Goal: Navigation & Orientation: Find specific page/section

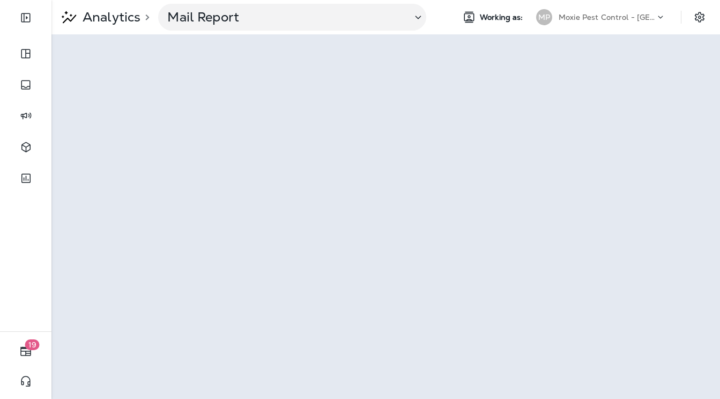
click at [596, 16] on p "Moxie Pest Control - [GEOGRAPHIC_DATA]" at bounding box center [607, 17] width 97 height 9
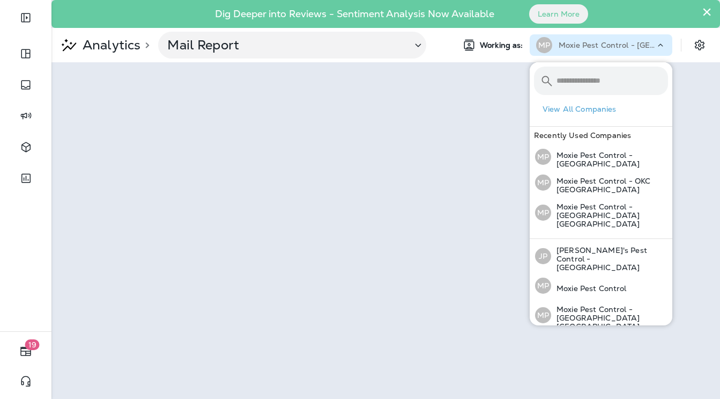
click at [657, 49] on icon at bounding box center [660, 45] width 11 height 11
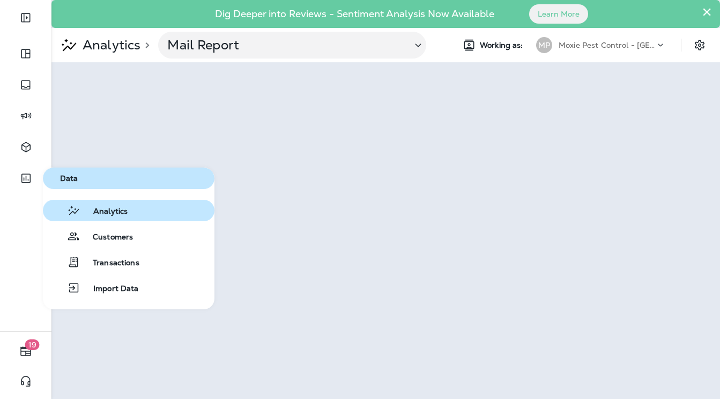
click at [93, 203] on button "Analytics" at bounding box center [129, 210] width 172 height 21
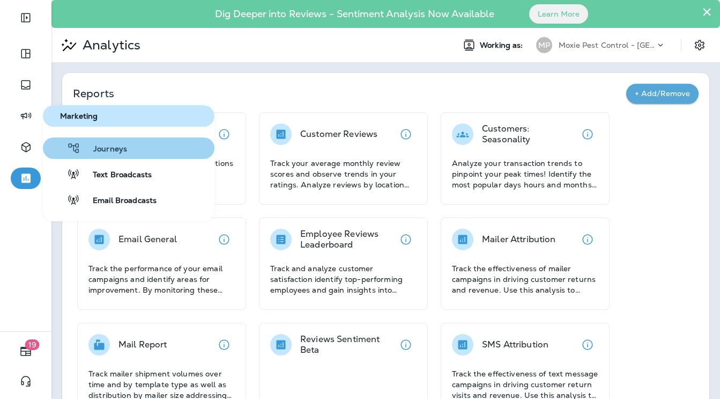
click at [94, 145] on span "Journeys" at bounding box center [103, 149] width 47 height 10
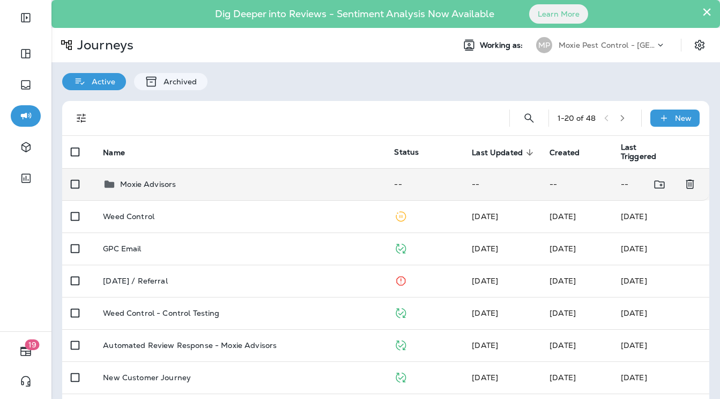
click at [154, 183] on p "Moxie Advisors" at bounding box center [148, 184] width 56 height 9
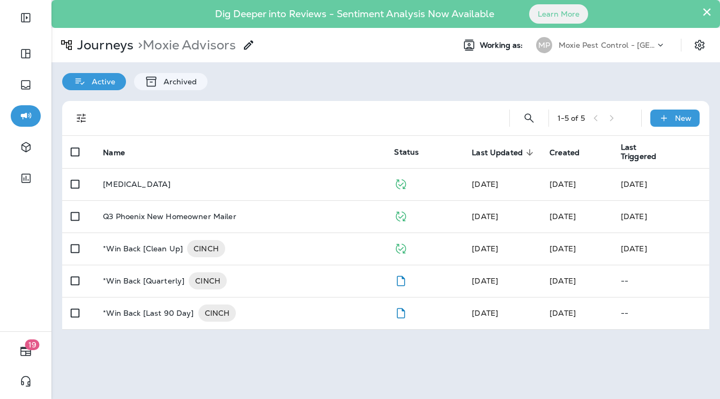
click at [154, 183] on p "[MEDICAL_DATA]" at bounding box center [137, 184] width 68 height 9
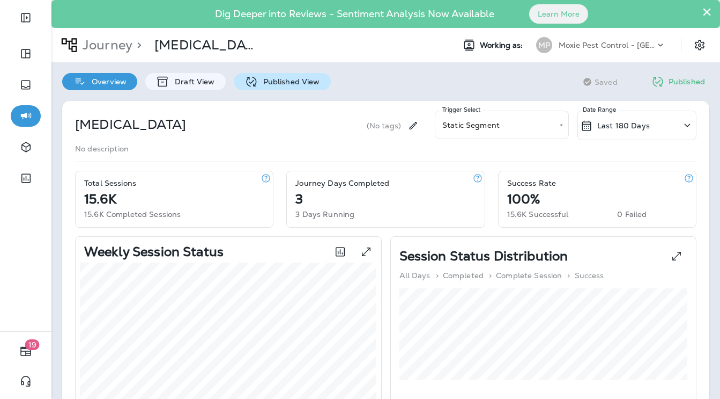
click at [283, 75] on div "Published View" at bounding box center [282, 81] width 97 height 17
click at [623, 124] on p "Last 180 Days" at bounding box center [624, 125] width 53 height 9
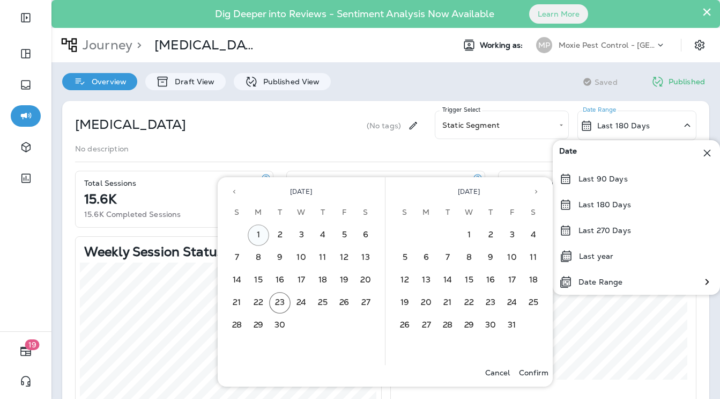
click at [254, 235] on button "1" at bounding box center [258, 234] width 21 height 21
click at [278, 323] on button "30" at bounding box center [279, 324] width 21 height 21
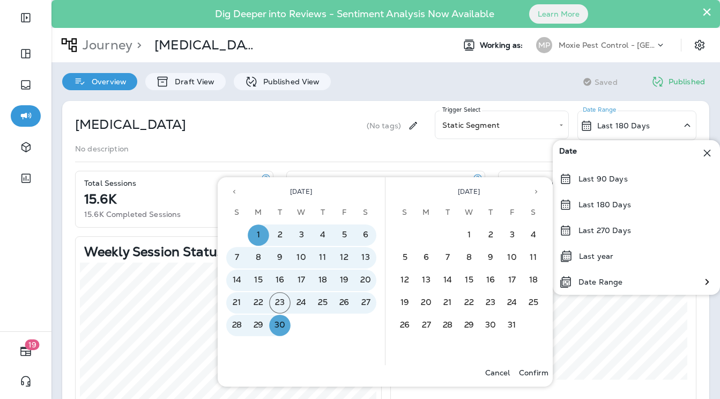
click at [530, 370] on p "Confirm" at bounding box center [533, 372] width 29 height 9
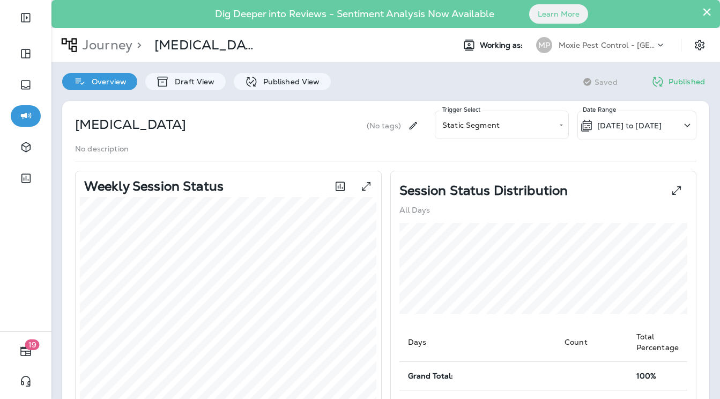
click at [613, 124] on p "[DATE] to [DATE]" at bounding box center [630, 125] width 64 height 9
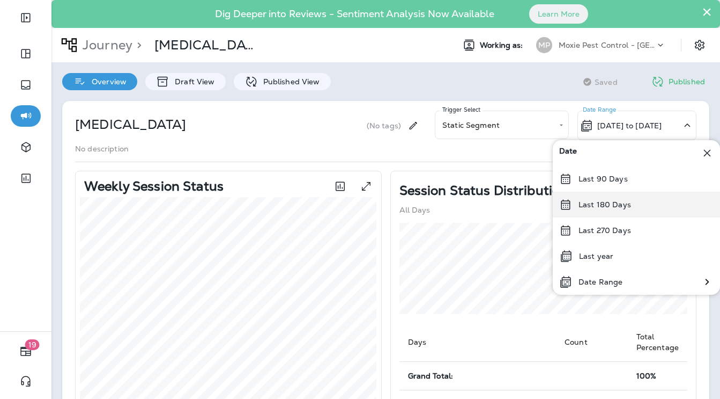
click at [610, 197] on div "Last 180 Days" at bounding box center [636, 204] width 167 height 26
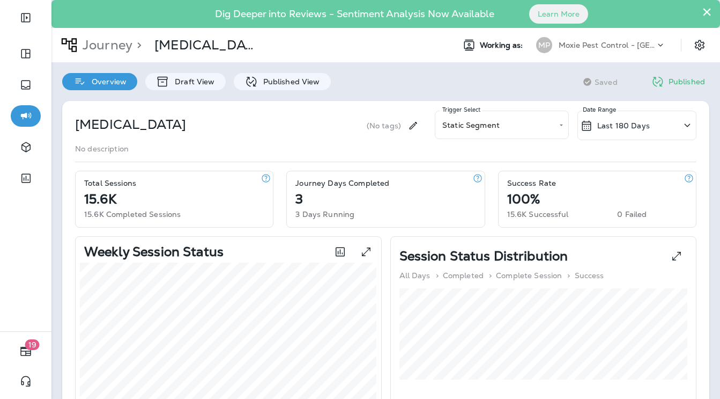
click at [707, 13] on button "×" at bounding box center [707, 11] width 10 height 17
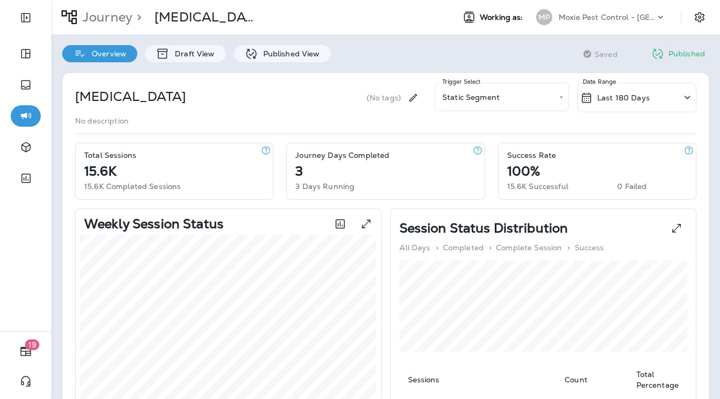
click at [658, 21] on icon at bounding box center [660, 17] width 11 height 11
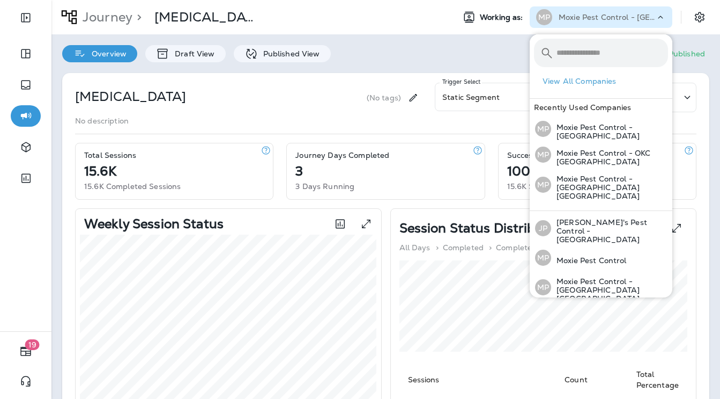
click at [500, 43] on div "Overview Draft View Published View Saving Saved Published" at bounding box center [385, 48] width 669 height 28
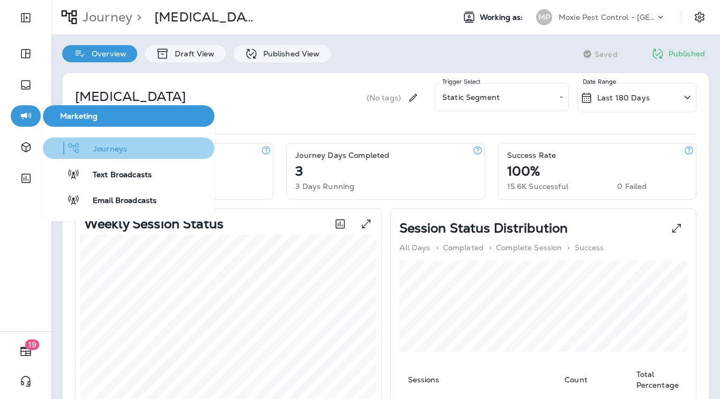
click at [127, 145] on button "Journeys" at bounding box center [129, 147] width 172 height 21
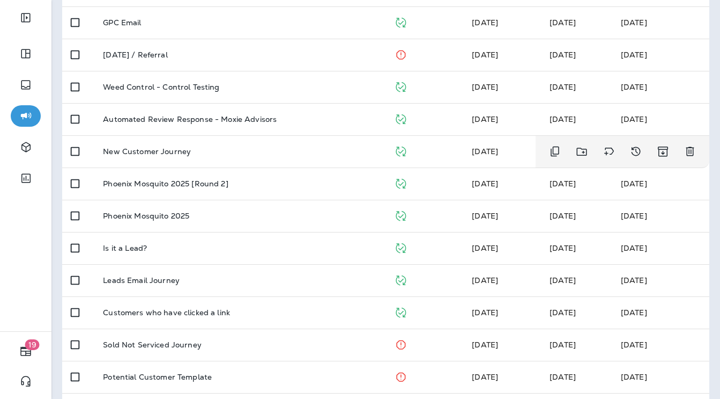
scroll to position [198, 0]
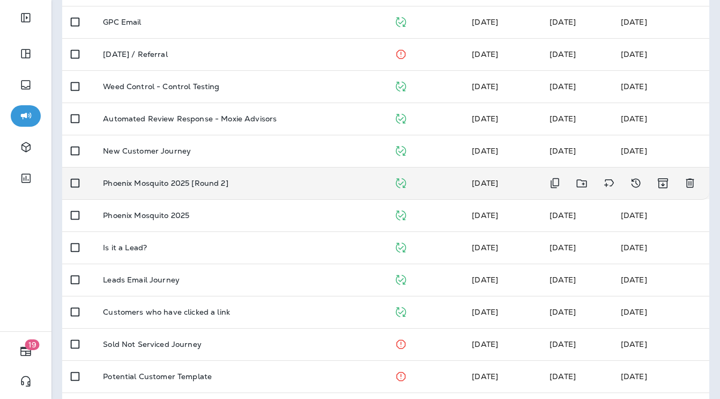
click at [181, 181] on p "Phoenix Mosquito 2025 [Round 2]" at bounding box center [165, 183] width 125 height 9
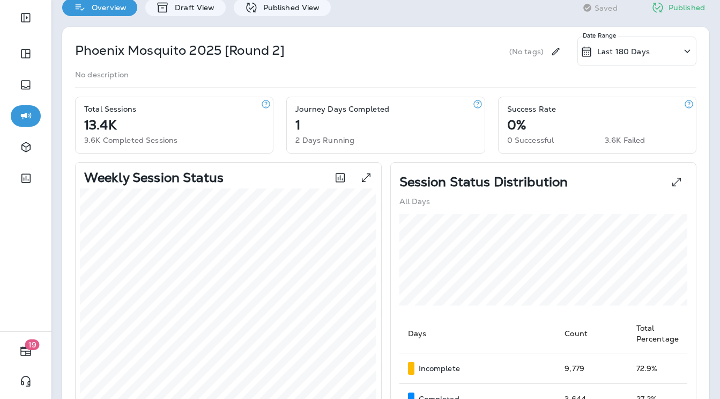
scroll to position [32, 0]
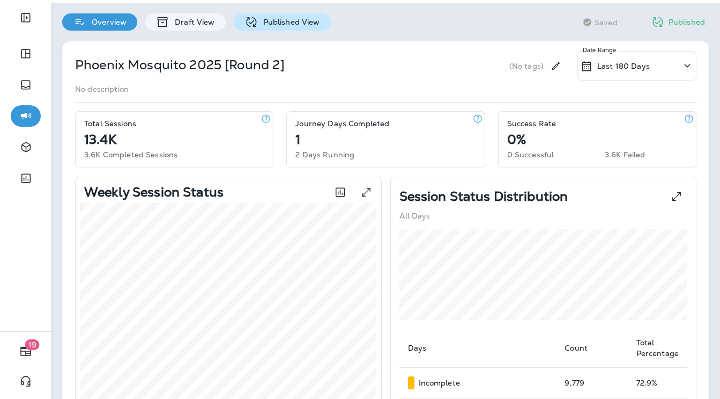
click at [291, 19] on p "Published View" at bounding box center [289, 22] width 62 height 9
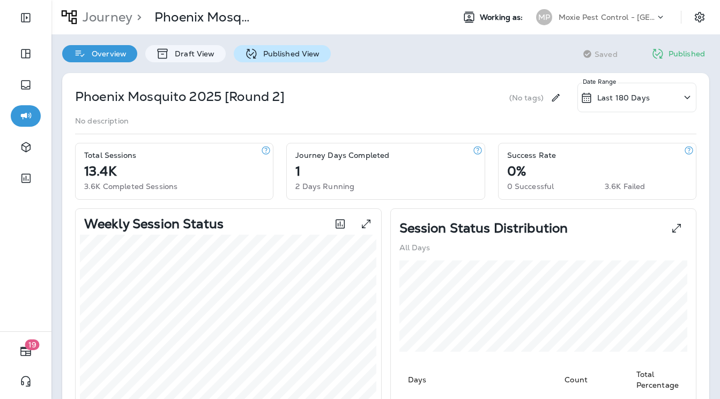
click at [296, 55] on p "Published View" at bounding box center [289, 53] width 62 height 9
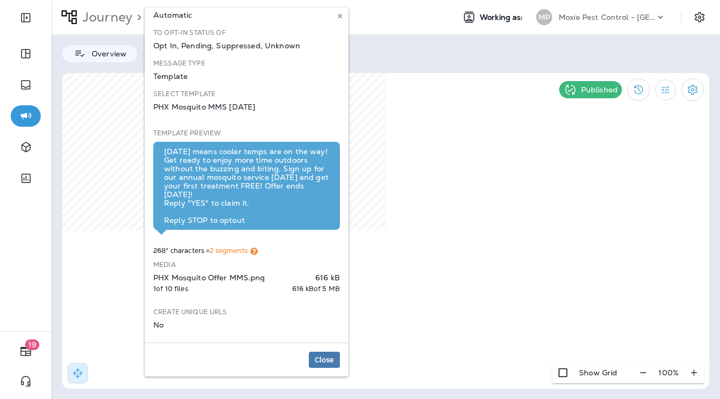
scroll to position [62, 0]
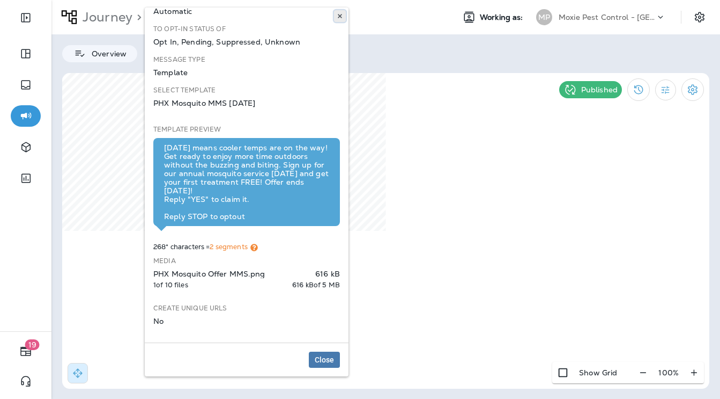
click at [340, 17] on icon at bounding box center [340, 16] width 6 height 6
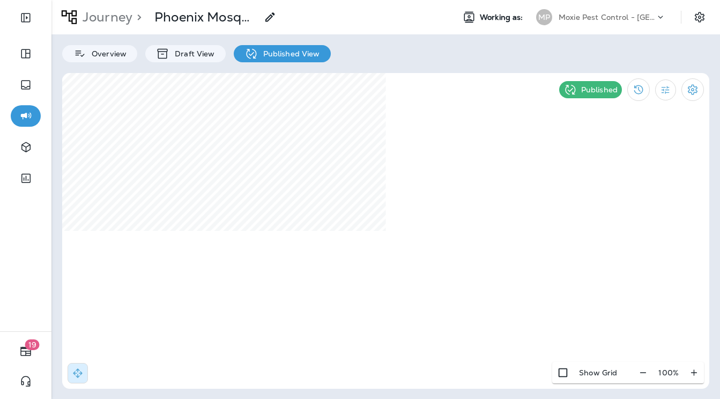
select select "*"
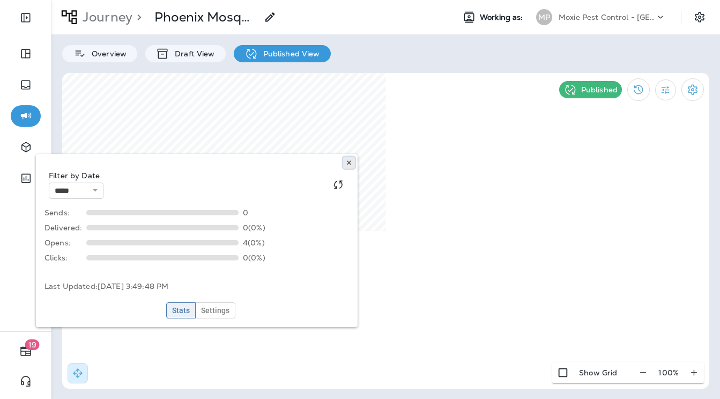
click at [348, 162] on icon at bounding box center [349, 162] width 6 height 6
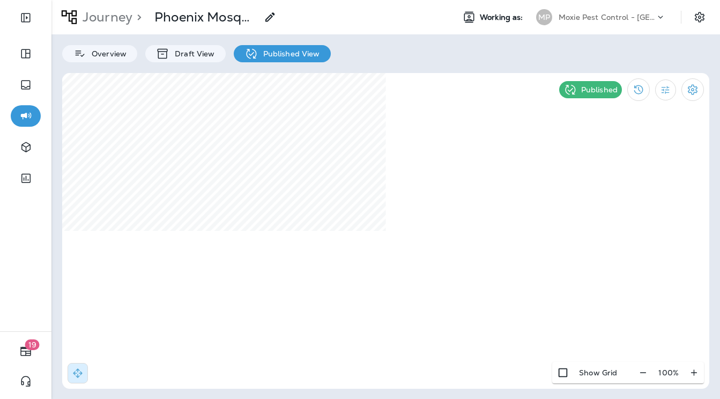
select select "*"
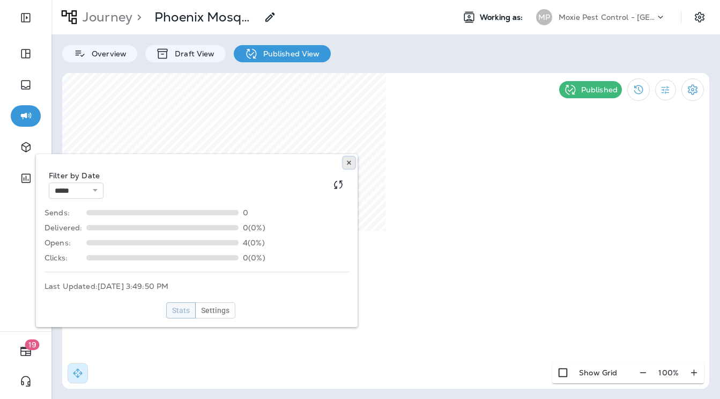
click at [350, 163] on use at bounding box center [349, 162] width 4 height 4
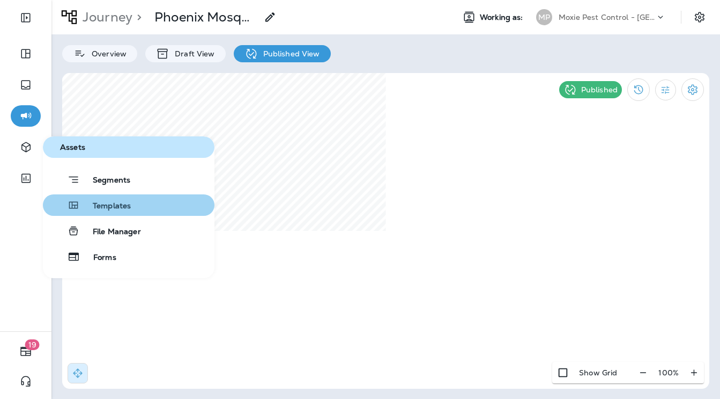
click at [106, 203] on span "Templates" at bounding box center [105, 206] width 51 height 10
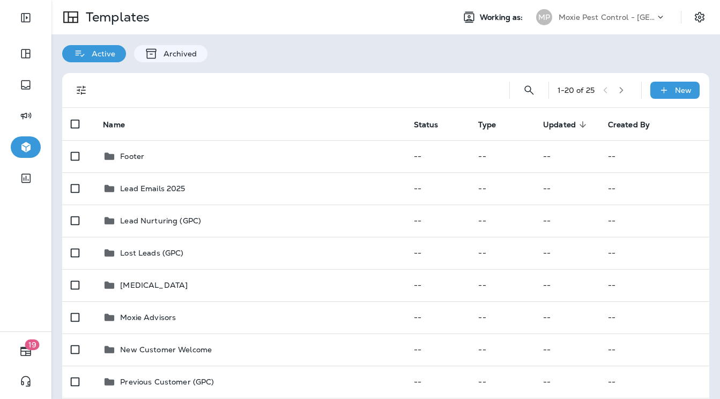
scroll to position [26, 0]
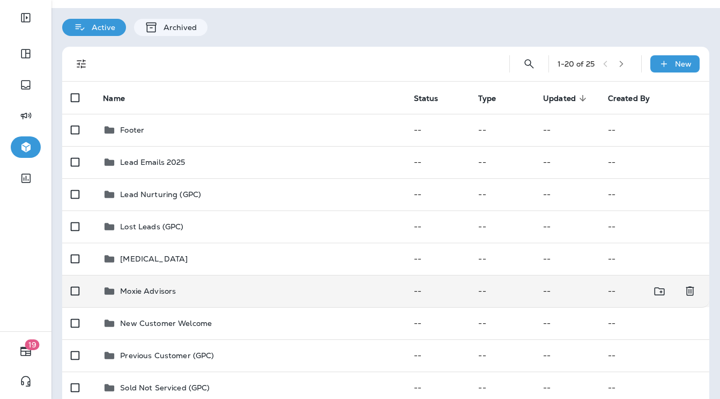
click at [136, 293] on p "Moxie Advisors" at bounding box center [148, 290] width 56 height 9
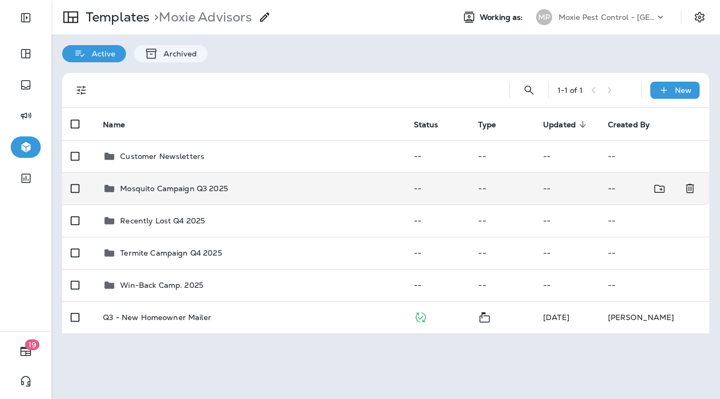
click at [178, 194] on div "Mosquito Campaign Q3 2025" at bounding box center [174, 188] width 108 height 13
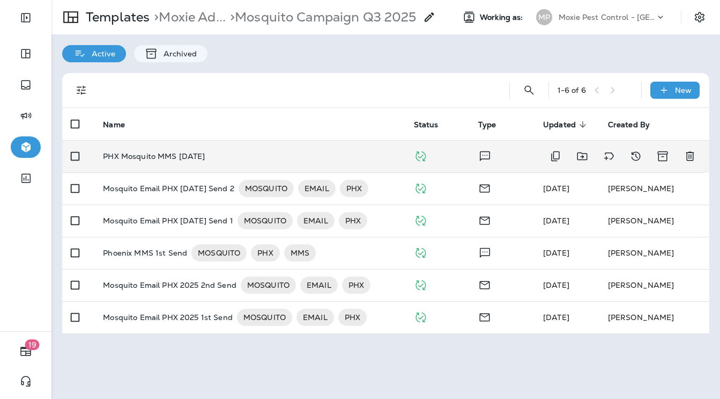
click at [187, 158] on p "PHX Mosquito MMS August 2025" at bounding box center [154, 156] width 102 height 9
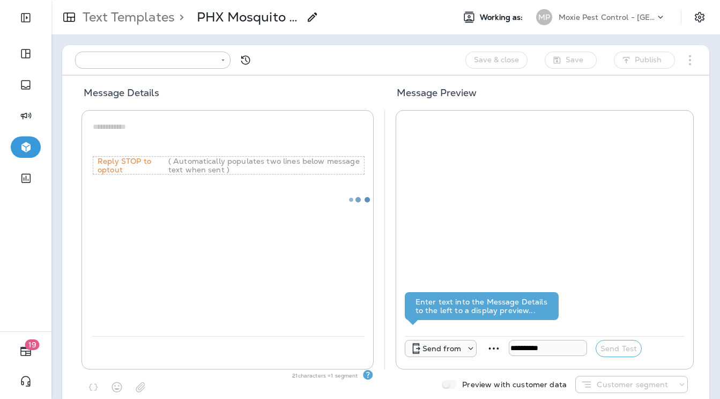
type input "**********"
type textarea "**********"
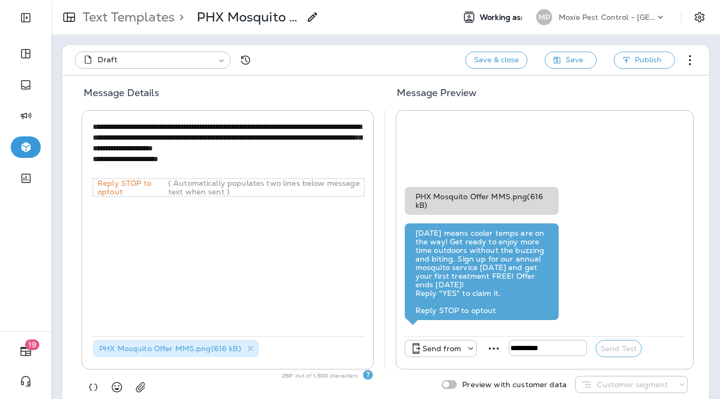
click at [139, 348] on span "PHX Mosquito Offer MMS.png ( 616 kB )" at bounding box center [170, 348] width 142 height 10
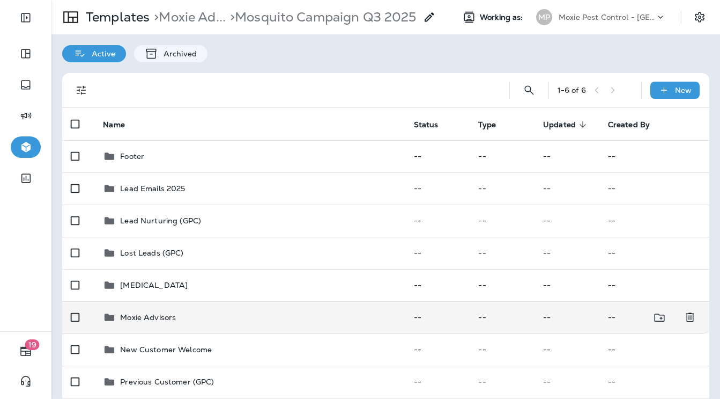
click at [159, 309] on td "Moxie Advisors" at bounding box center [249, 317] width 311 height 32
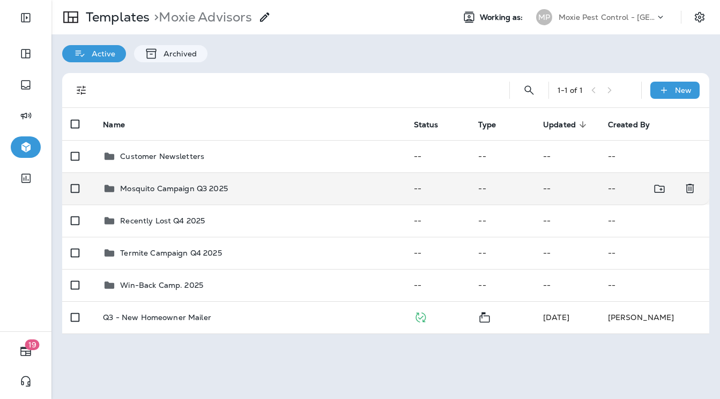
click at [186, 192] on p "Mosquito Campaign Q3 2025" at bounding box center [174, 188] width 108 height 9
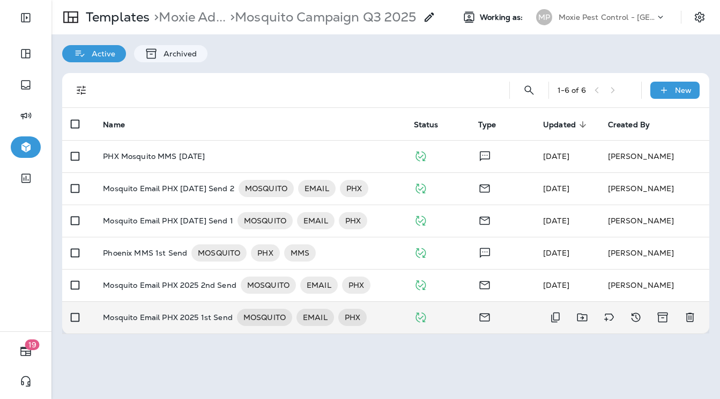
click at [142, 313] on p "Mosquito Email PHX 2025 1st Send" at bounding box center [167, 316] width 129 height 17
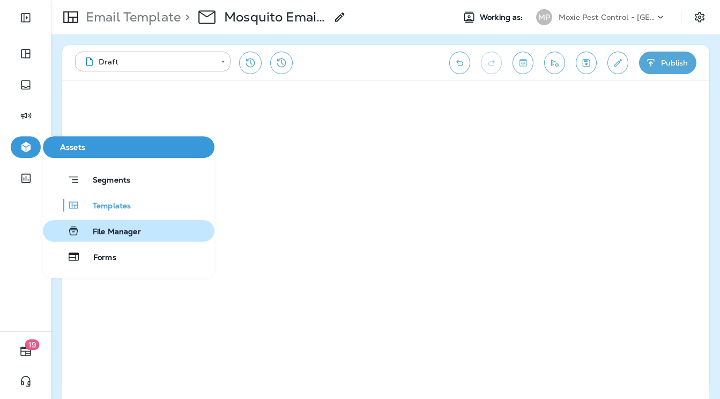
click at [97, 230] on span "File Manager" at bounding box center [110, 232] width 61 height 10
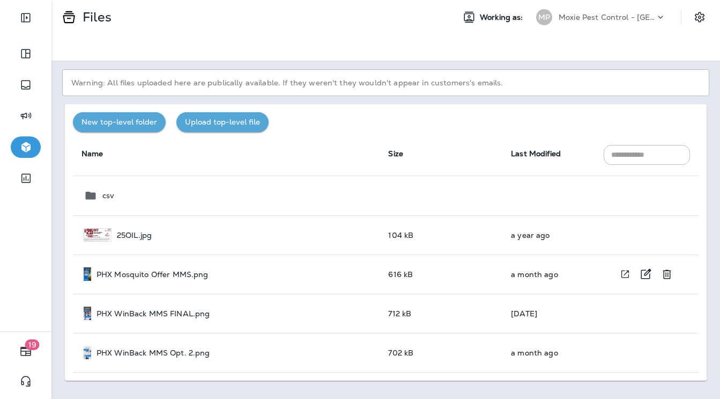
click at [166, 274] on p "PHX Mosquito Offer MMS.png" at bounding box center [153, 274] width 112 height 9
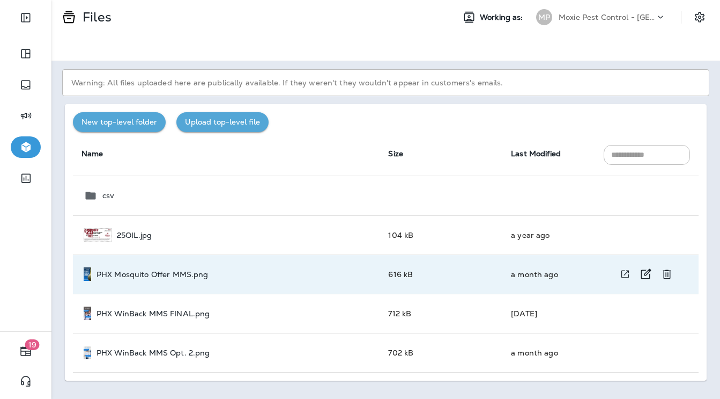
click at [161, 273] on p "PHX Mosquito Offer MMS.png" at bounding box center [153, 274] width 112 height 9
click at [107, 270] on p "PHX Mosquito Offer MMS.png" at bounding box center [153, 274] width 112 height 9
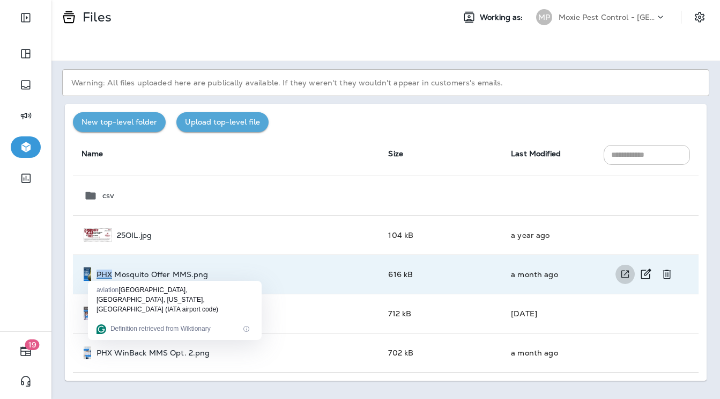
click at [621, 275] on icon "View file in a new window" at bounding box center [625, 273] width 11 height 11
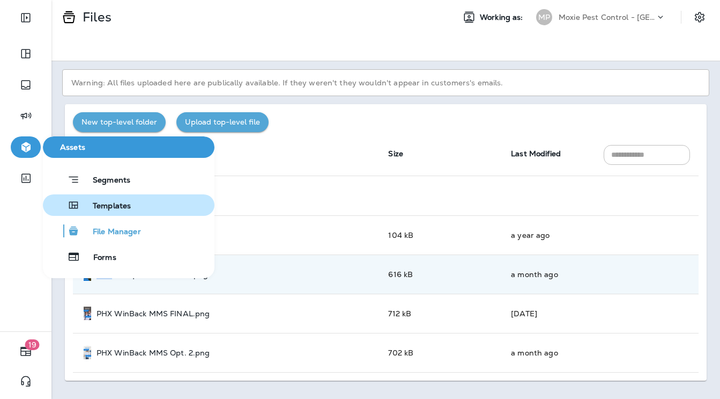
click at [88, 204] on span "Templates" at bounding box center [105, 206] width 51 height 10
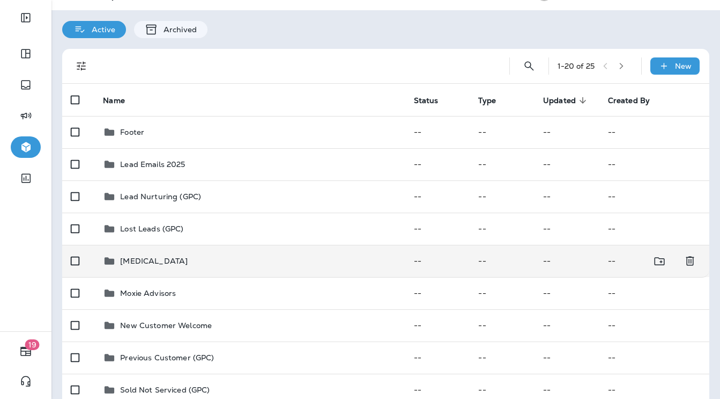
scroll to position [25, 0]
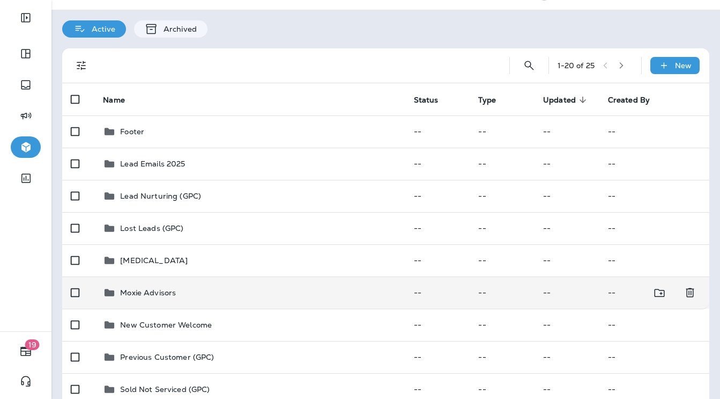
click at [135, 288] on p "Moxie Advisors" at bounding box center [148, 292] width 56 height 9
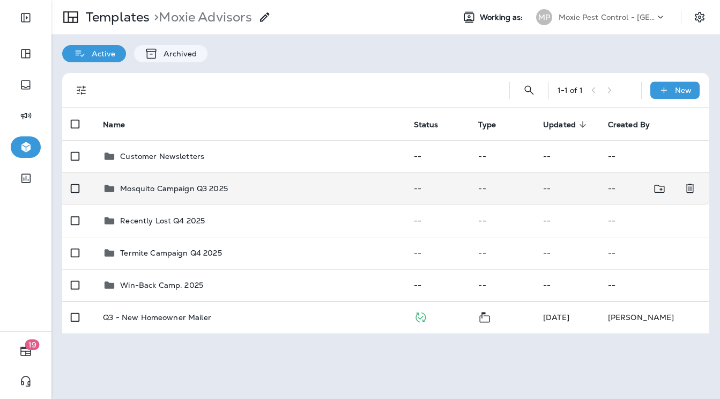
click at [188, 187] on p "Mosquito Campaign Q3 2025" at bounding box center [174, 188] width 108 height 9
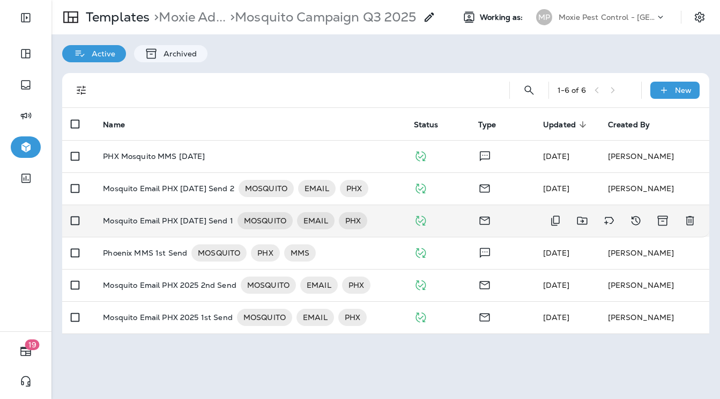
click at [215, 211] on td "Mosquito Email PHX August 2025 Send 1 MOSQUITO EMAIL PHX" at bounding box center [249, 220] width 311 height 32
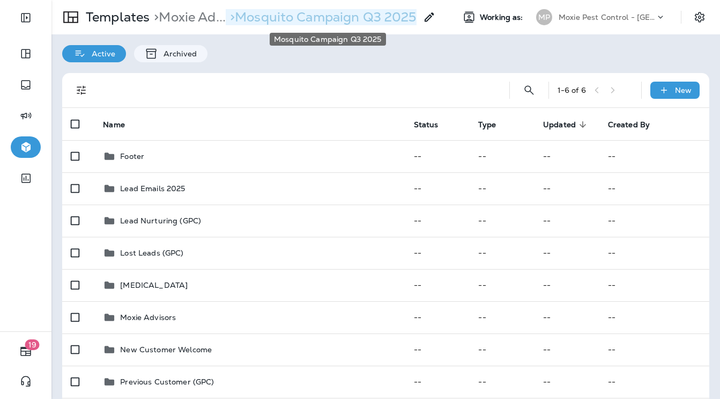
click at [316, 14] on p "> Mosquito Campaign Q3 2025" at bounding box center [321, 17] width 191 height 16
click at [293, 17] on p "> Mosquito Campaign Q3 2025" at bounding box center [321, 17] width 191 height 16
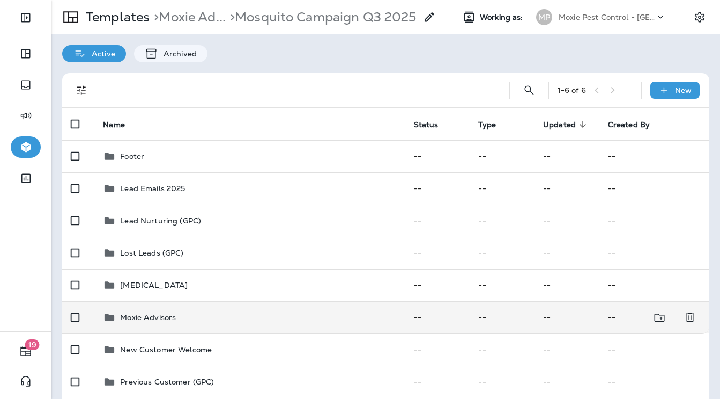
click at [152, 307] on td "Moxie Advisors" at bounding box center [249, 317] width 311 height 32
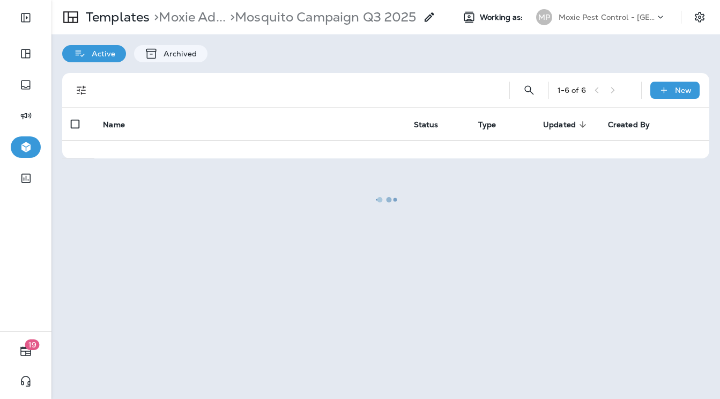
click at [152, 307] on div at bounding box center [386, 199] width 667 height 396
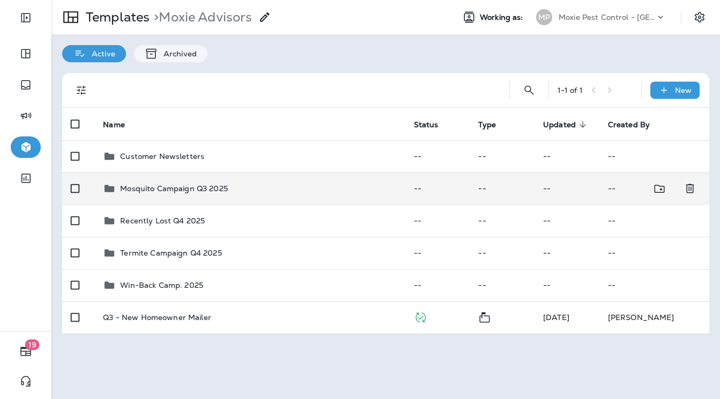
click at [205, 193] on p "Mosquito Campaign Q3 2025" at bounding box center [174, 188] width 108 height 9
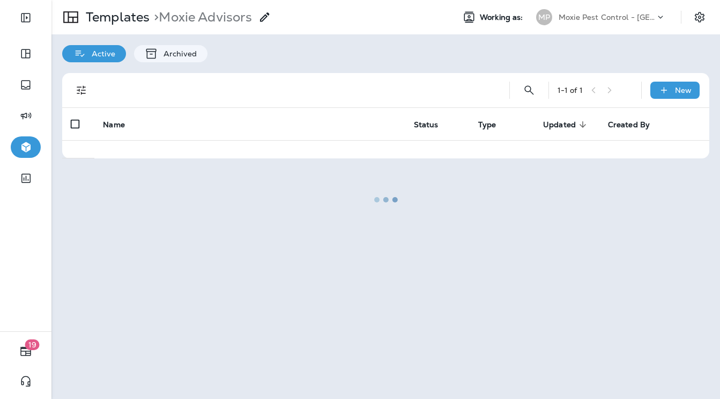
click at [205, 193] on div at bounding box center [386, 199] width 667 height 396
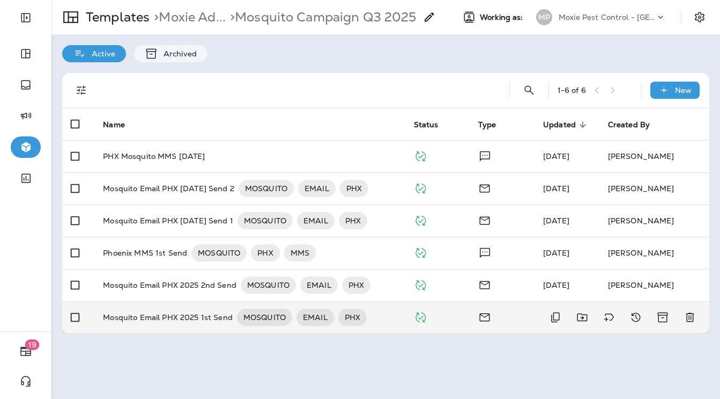
click at [213, 319] on p "Mosquito Email PHX 2025 1st Send" at bounding box center [167, 316] width 129 height 17
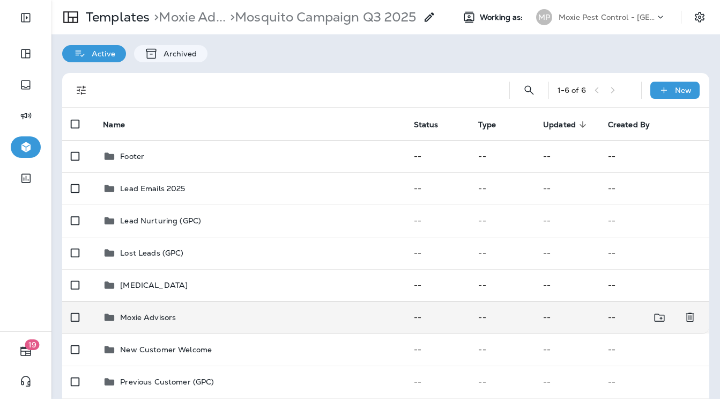
click at [187, 326] on td "Moxie Advisors" at bounding box center [249, 317] width 311 height 32
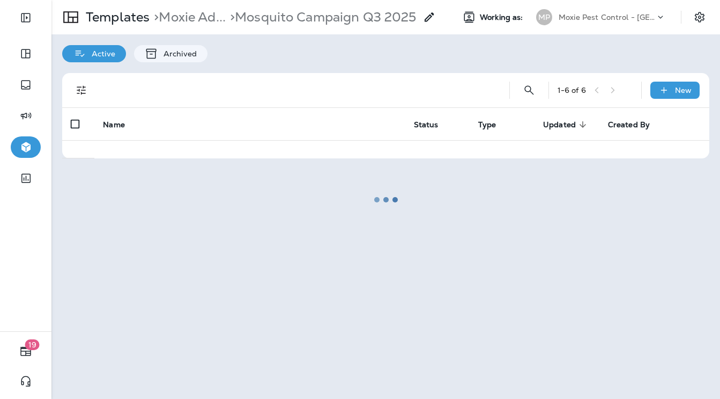
click at [187, 326] on div at bounding box center [386, 199] width 667 height 396
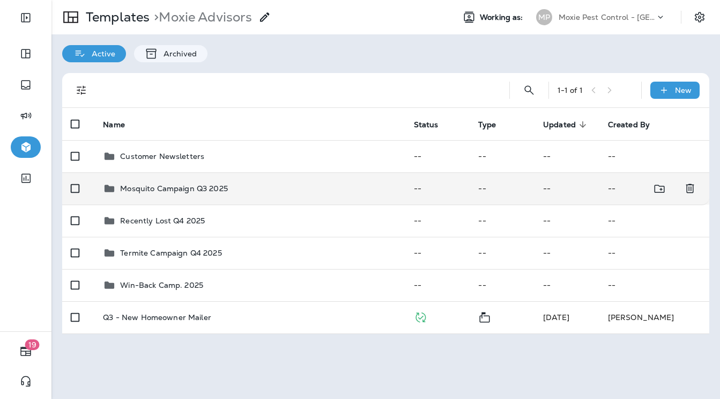
click at [234, 193] on div "Mosquito Campaign Q3 2025" at bounding box center [249, 188] width 293 height 13
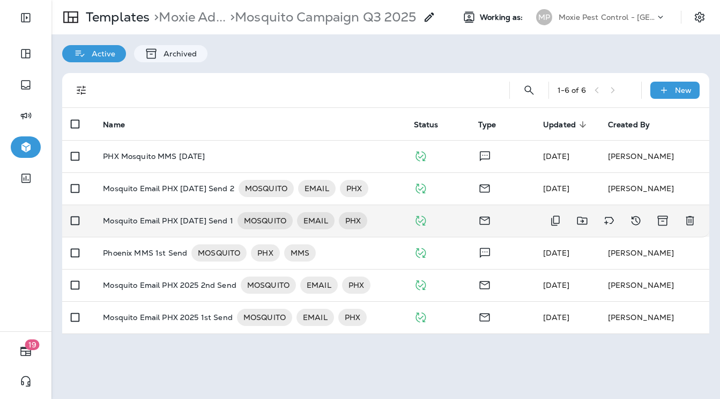
click at [223, 215] on p "Mosquito Email PHX [DATE] Send 1" at bounding box center [168, 220] width 130 height 17
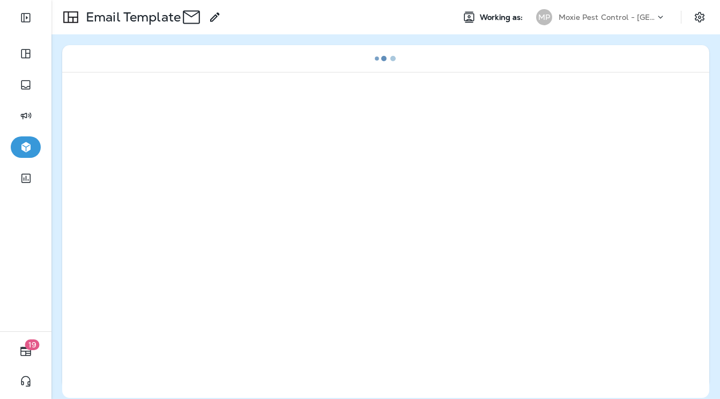
click at [223, 215] on div at bounding box center [385, 235] width 647 height 326
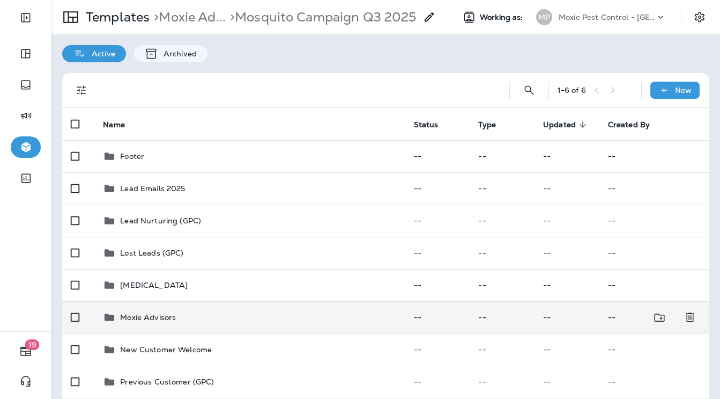
click at [157, 320] on p "Moxie Advisors" at bounding box center [148, 317] width 56 height 9
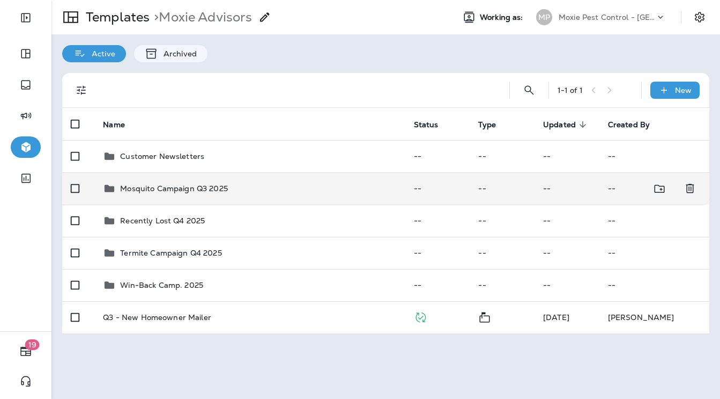
click at [211, 188] on p "Mosquito Campaign Q3 2025" at bounding box center [174, 188] width 108 height 9
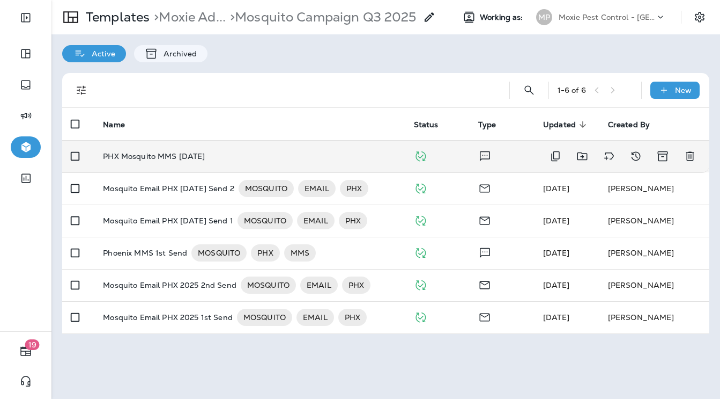
click at [205, 152] on p "PHX Mosquito MMS August 2025" at bounding box center [154, 156] width 102 height 9
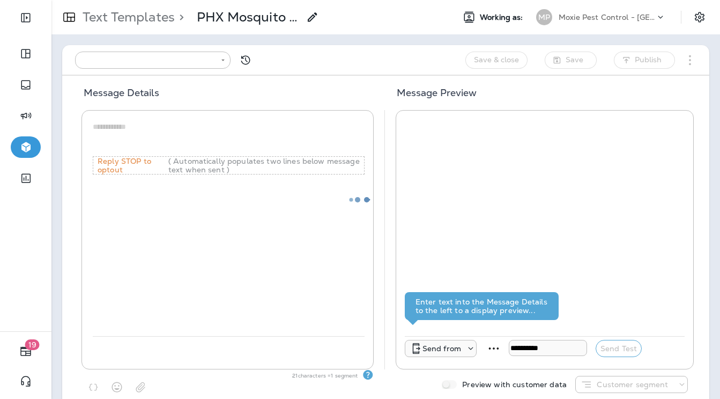
type input "**********"
type textarea "**********"
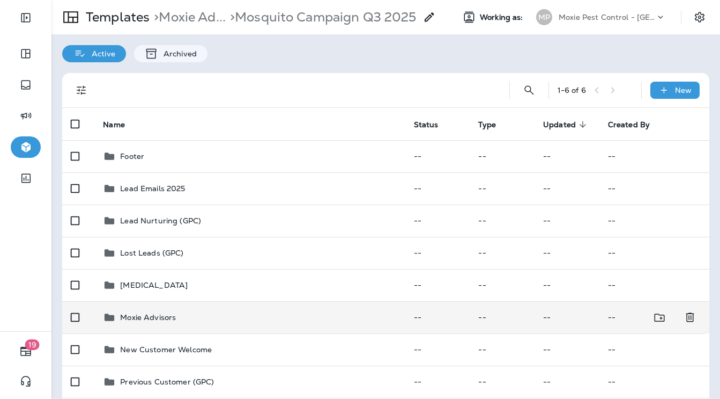
click at [177, 313] on div "Moxie Advisors" at bounding box center [249, 317] width 293 height 13
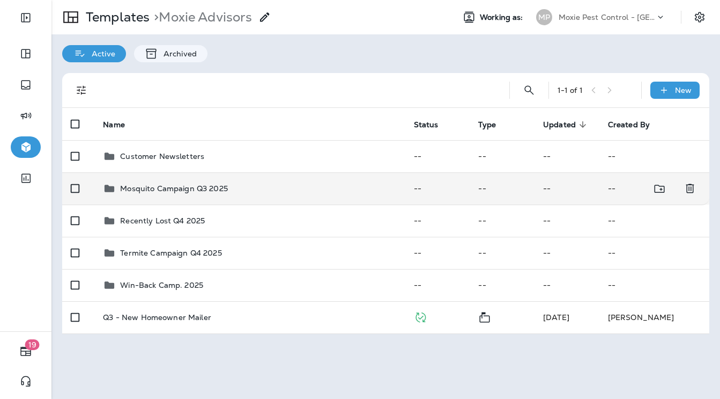
click at [221, 195] on td "Mosquito Campaign Q3 2025" at bounding box center [249, 188] width 311 height 32
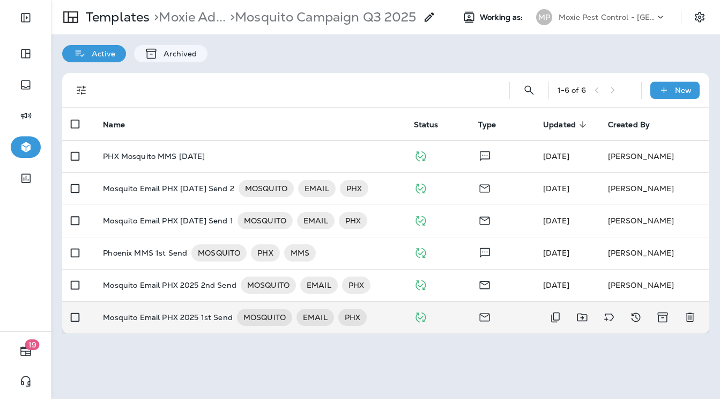
click at [171, 315] on p "Mosquito Email PHX 2025 1st Send" at bounding box center [167, 316] width 129 height 17
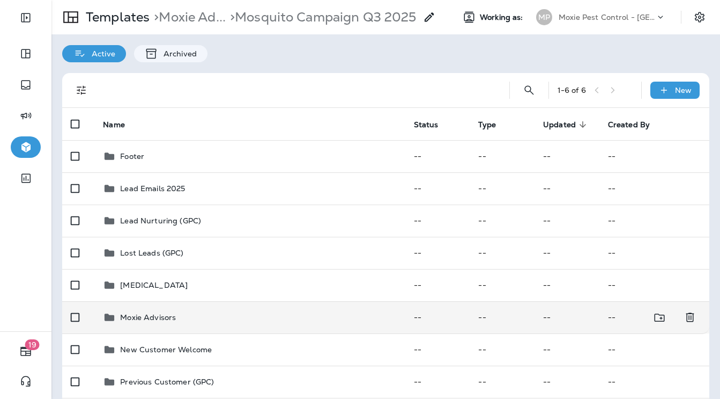
click at [165, 314] on p "Moxie Advisors" at bounding box center [148, 317] width 56 height 9
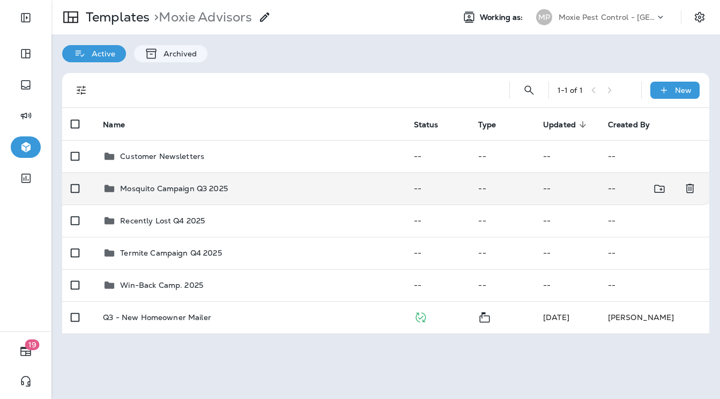
click at [196, 188] on p "Mosquito Campaign Q3 2025" at bounding box center [174, 188] width 108 height 9
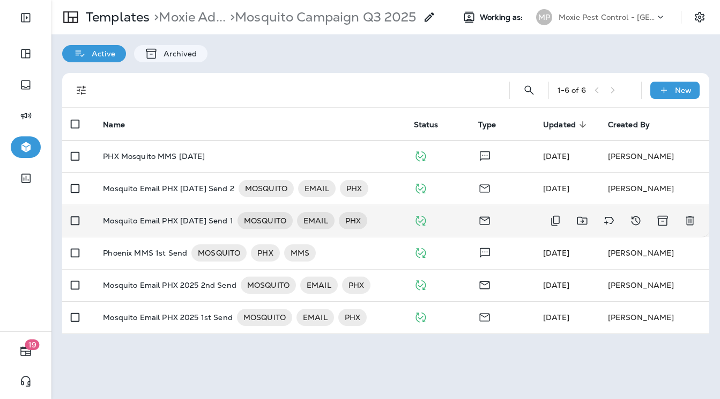
click at [186, 213] on p "Mosquito Email PHX [DATE] Send 1" at bounding box center [168, 220] width 130 height 17
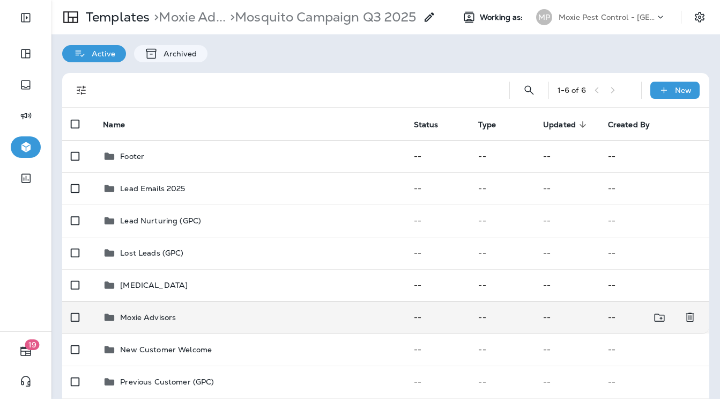
click at [144, 318] on p "Moxie Advisors" at bounding box center [148, 317] width 56 height 9
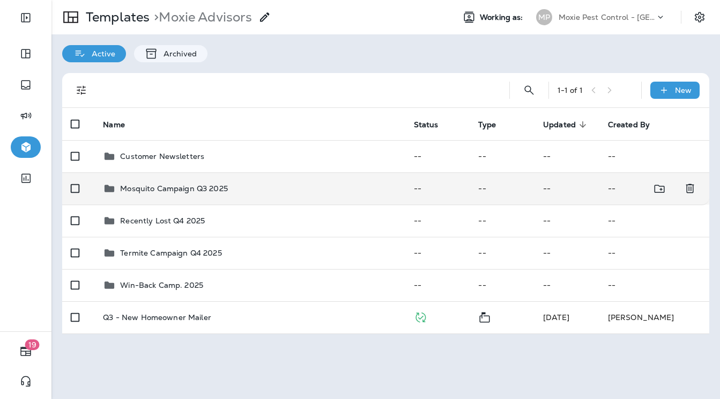
click at [214, 195] on td "Mosquito Campaign Q3 2025" at bounding box center [249, 188] width 311 height 32
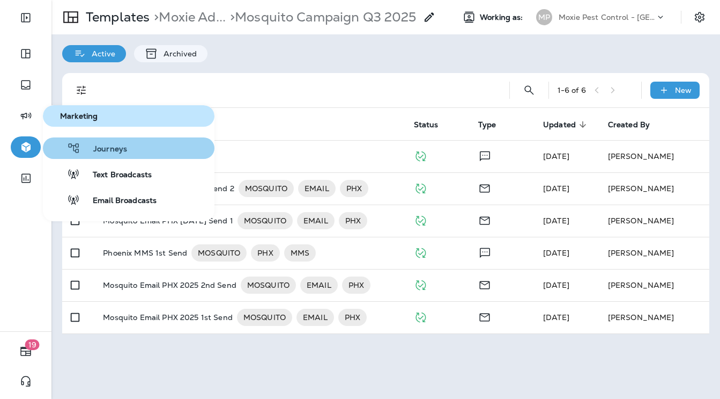
click at [97, 147] on span "Journeys" at bounding box center [103, 149] width 47 height 10
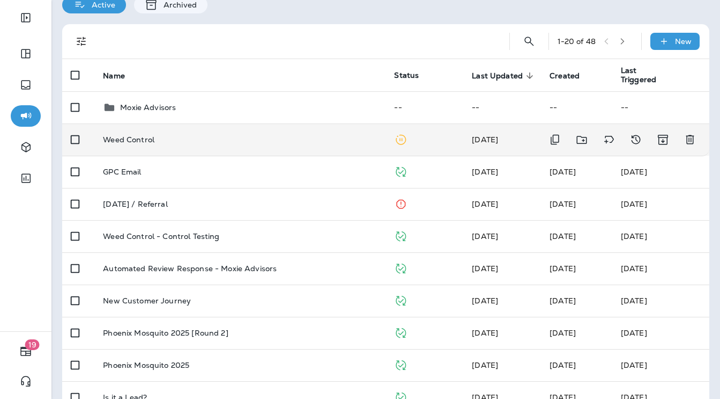
scroll to position [51, 0]
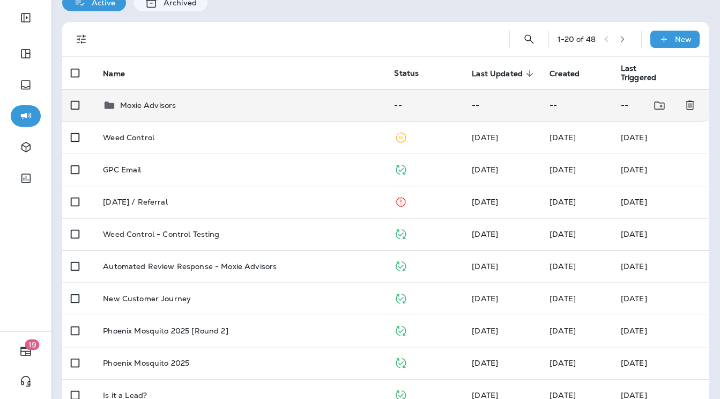
click at [171, 107] on p "Moxie Advisors" at bounding box center [148, 105] width 56 height 9
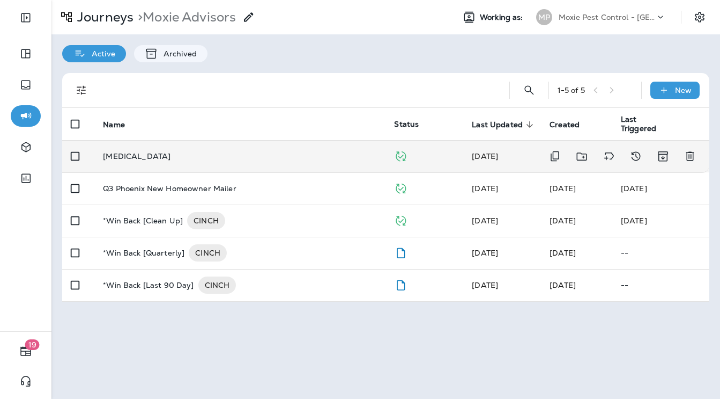
click at [155, 155] on p "[MEDICAL_DATA]" at bounding box center [137, 156] width 68 height 9
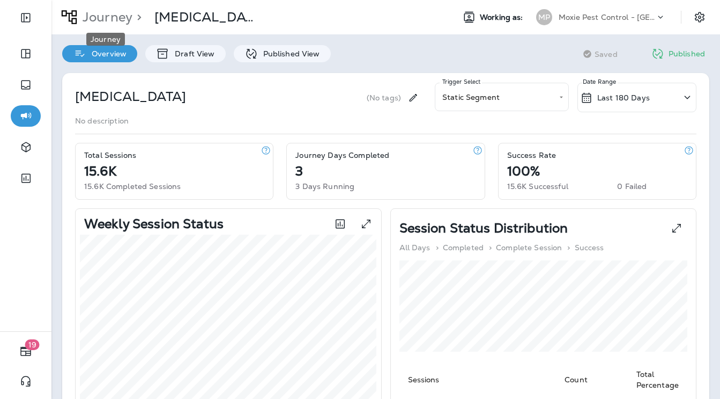
click at [111, 16] on p "Journey" at bounding box center [105, 17] width 54 height 16
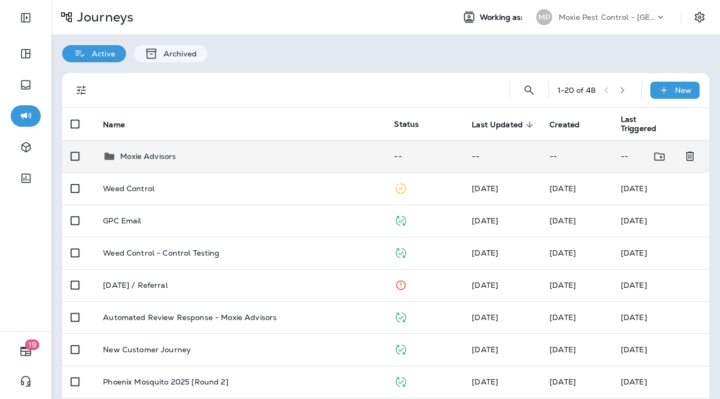
click at [164, 158] on p "Moxie Advisors" at bounding box center [148, 156] width 56 height 9
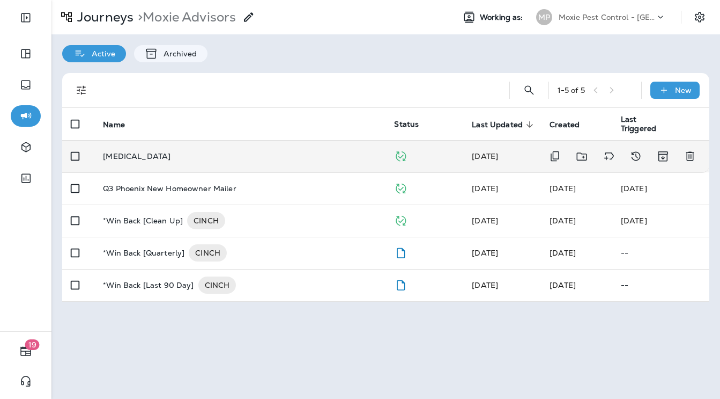
click at [168, 152] on div "[MEDICAL_DATA]" at bounding box center [240, 156] width 274 height 9
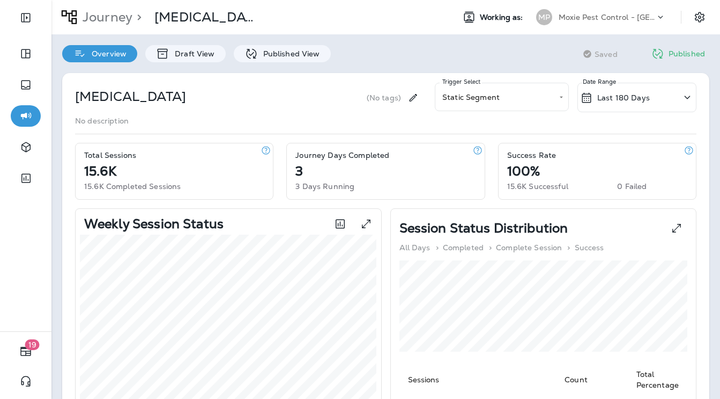
click at [119, 15] on p "Journey" at bounding box center [105, 17] width 54 height 16
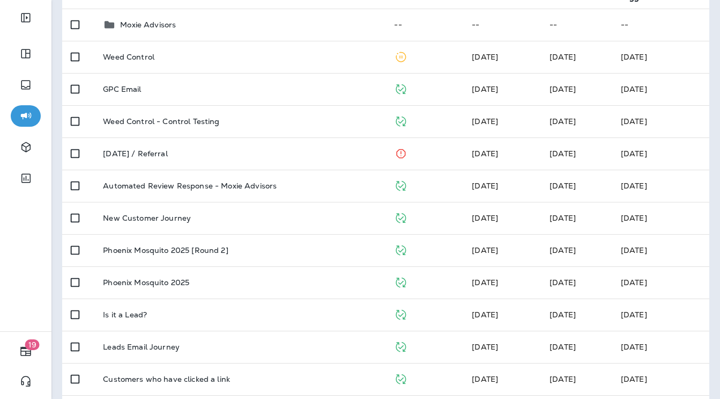
scroll to position [132, 0]
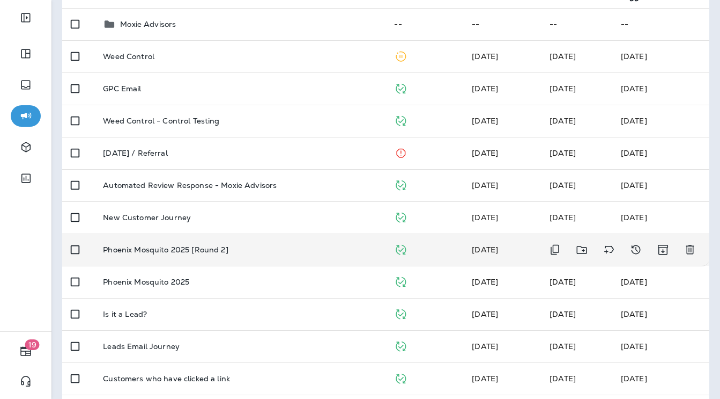
click at [158, 253] on p "Phoenix Mosquito 2025 [Round 2]" at bounding box center [165, 249] width 125 height 9
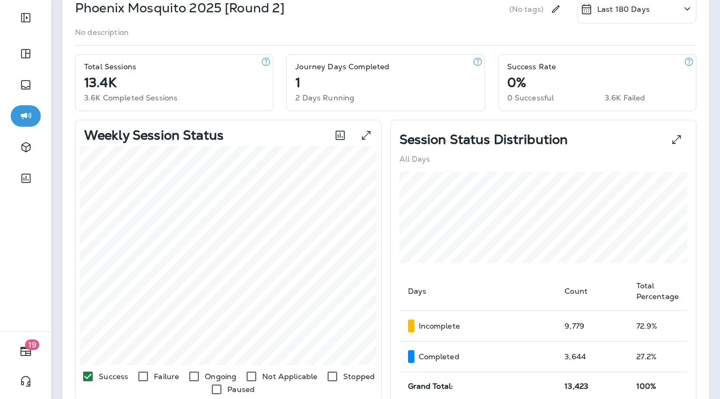
scroll to position [85, 0]
